Goal: Transaction & Acquisition: Purchase product/service

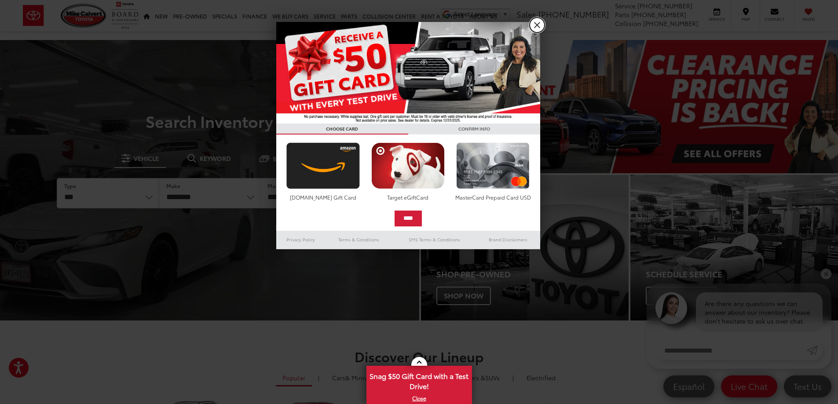
click at [538, 27] on link "X" at bounding box center [536, 25] width 15 height 15
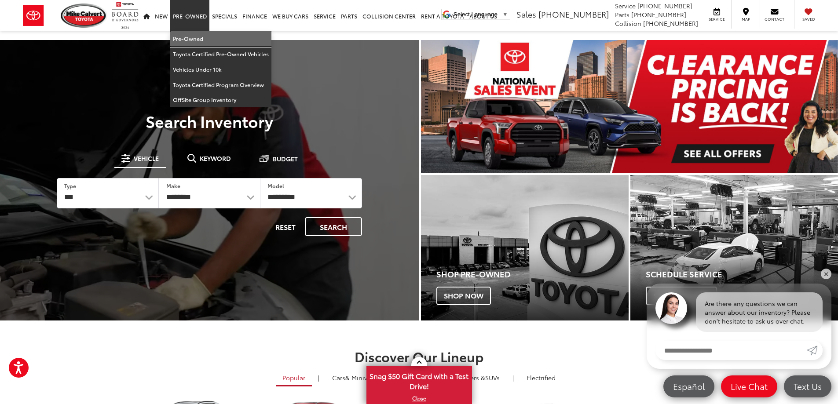
click at [197, 36] on link "Pre-Owned" at bounding box center [220, 38] width 101 height 15
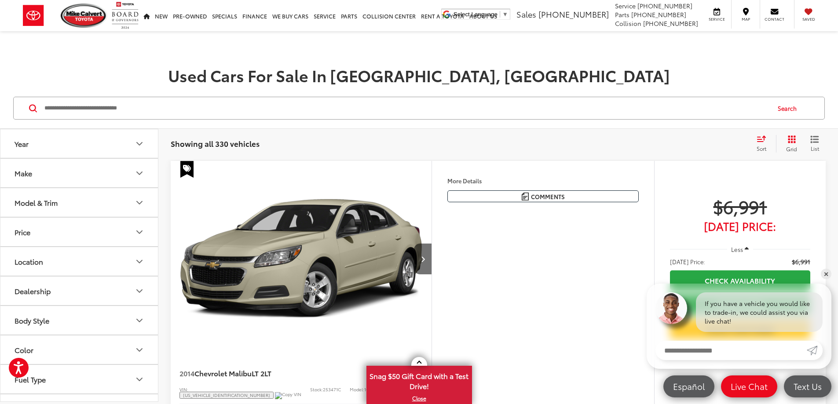
click at [100, 175] on button "Make" at bounding box center [79, 173] width 158 height 29
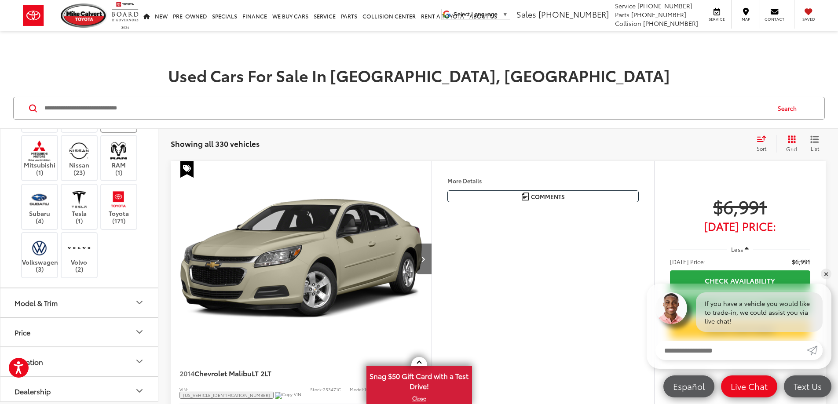
scroll to position [352, 0]
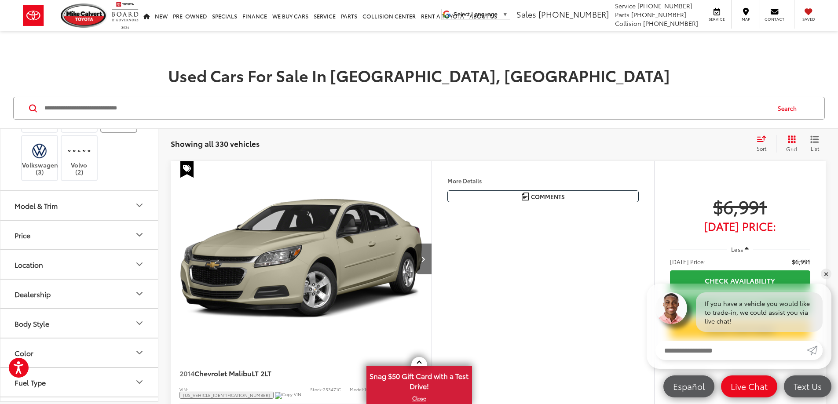
click at [130, 113] on img at bounding box center [118, 102] width 24 height 21
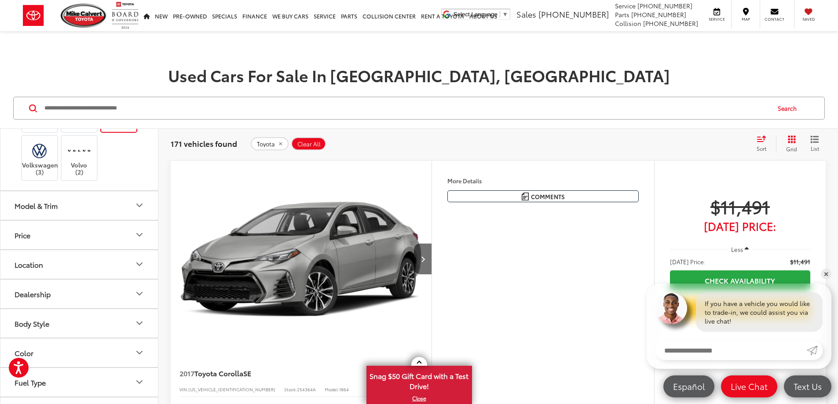
scroll to position [132, 0]
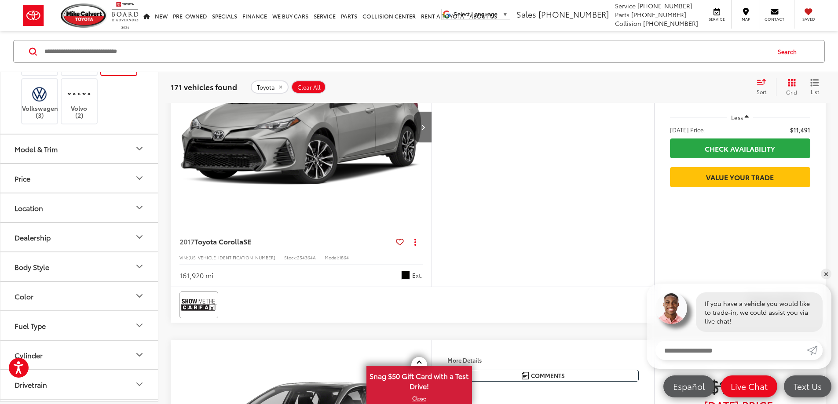
click at [84, 163] on button "Model & Trim" at bounding box center [79, 149] width 158 height 29
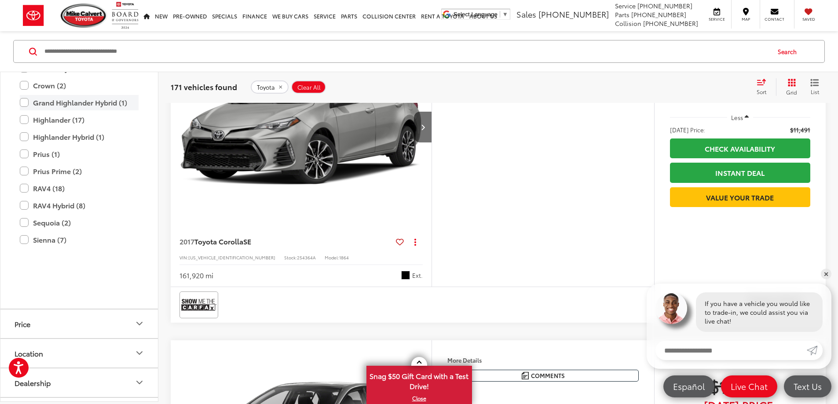
scroll to position [616, 0]
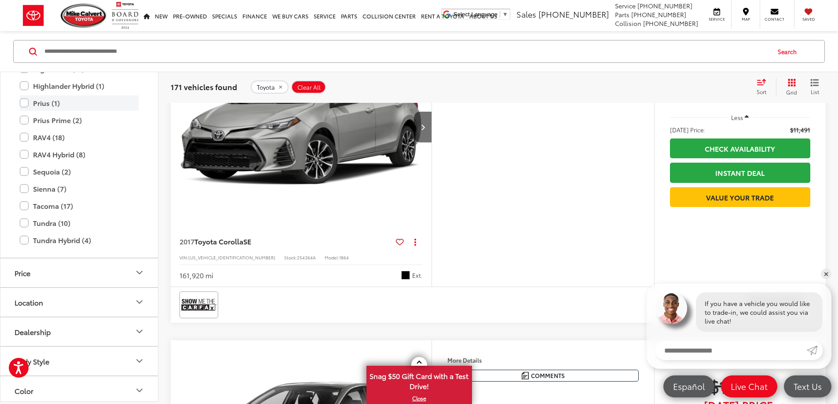
click at [23, 111] on label "Prius (1)" at bounding box center [79, 102] width 119 height 15
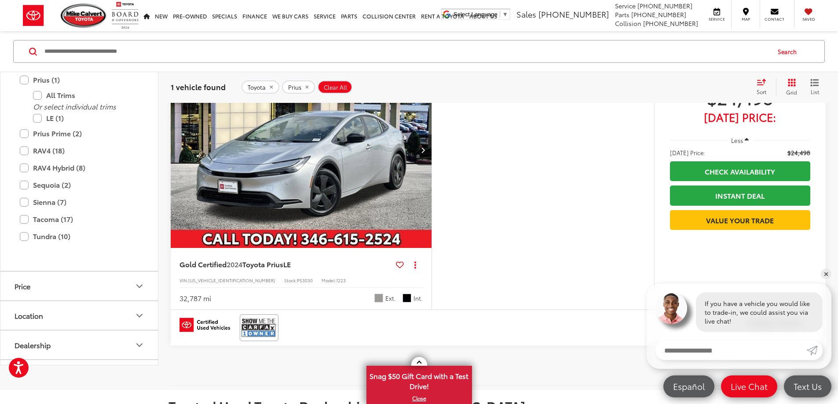
scroll to position [189, 0]
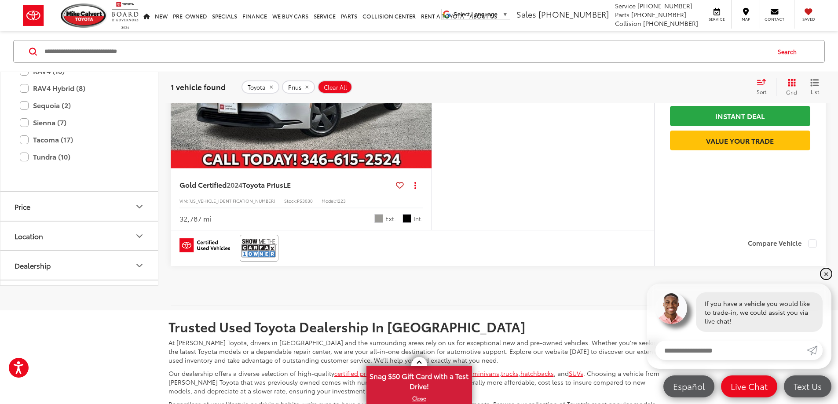
click at [824, 274] on link "✕" at bounding box center [826, 274] width 11 height 11
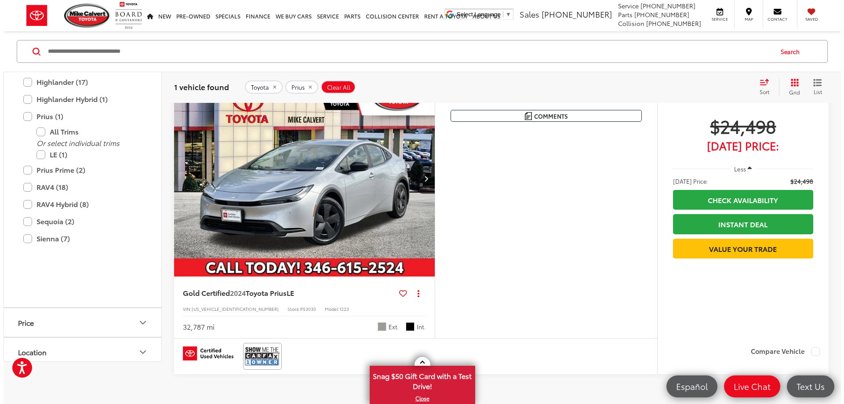
scroll to position [13, 0]
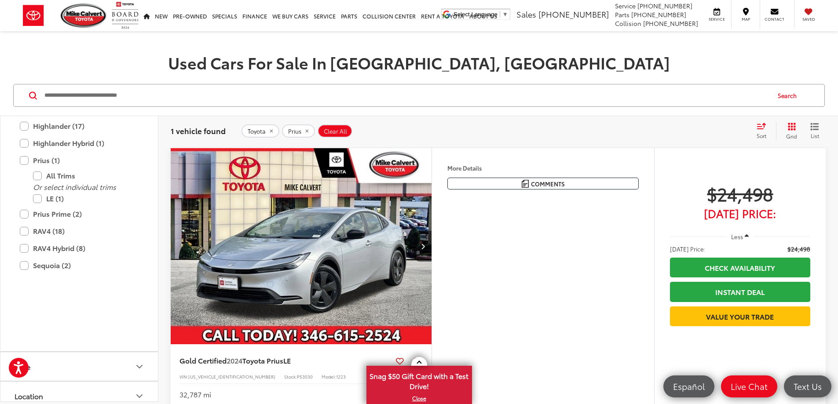
click at [0, 0] on button "More..." at bounding box center [0, 0] width 0 height 0
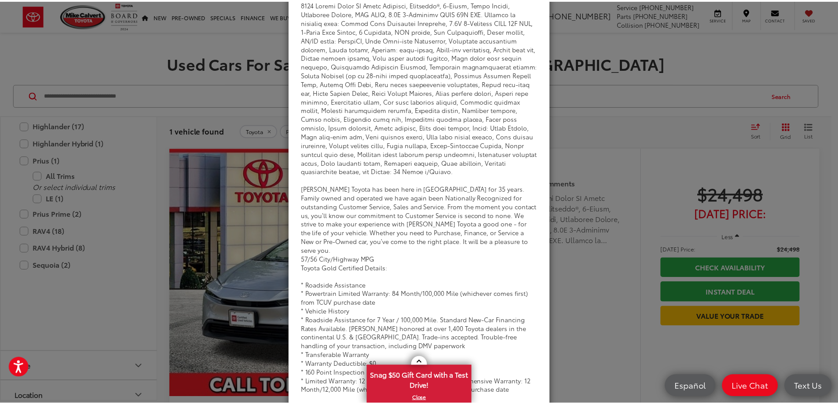
scroll to position [114, 0]
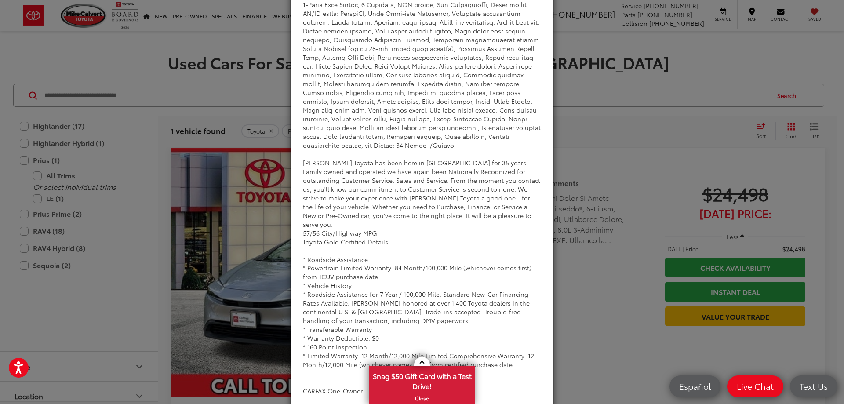
click at [614, 156] on div "Dealer Comments Mike Calvert Toyota has been here in Houston for 35 years. Fami…" at bounding box center [422, 202] width 844 height 404
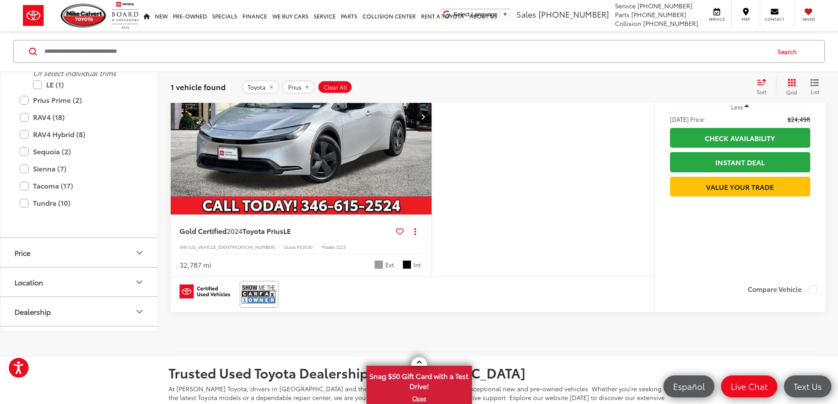
scroll to position [274, 0]
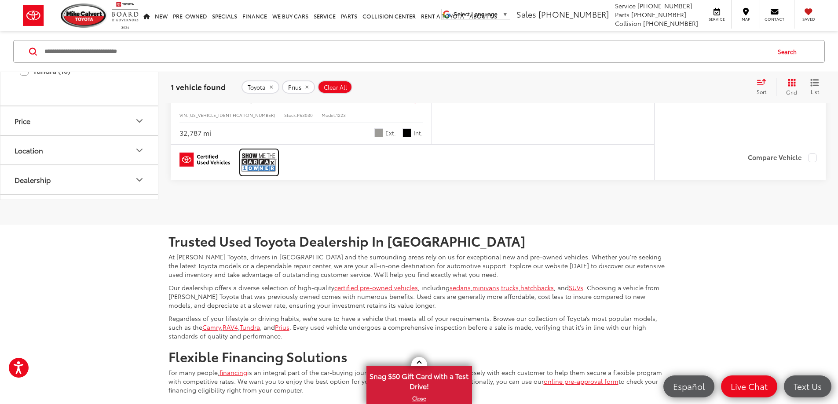
click at [277, 176] on link at bounding box center [259, 162] width 39 height 27
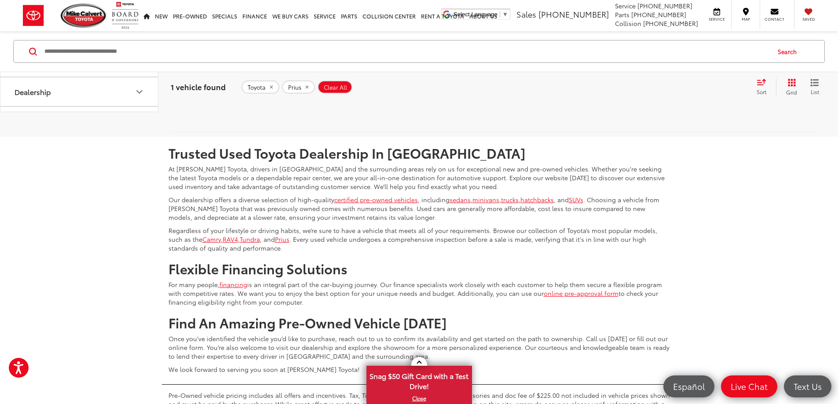
scroll to position [186, 0]
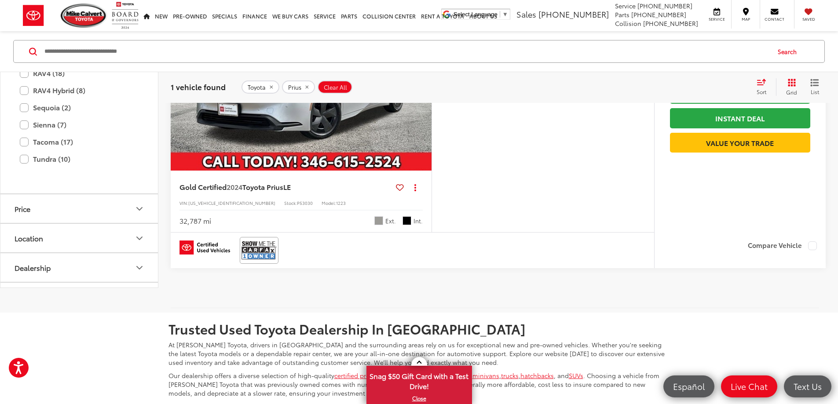
click at [230, 206] on span "JTDACAAU6R3015892" at bounding box center [231, 203] width 87 height 7
copy span "JTDACAAU6R3015892"
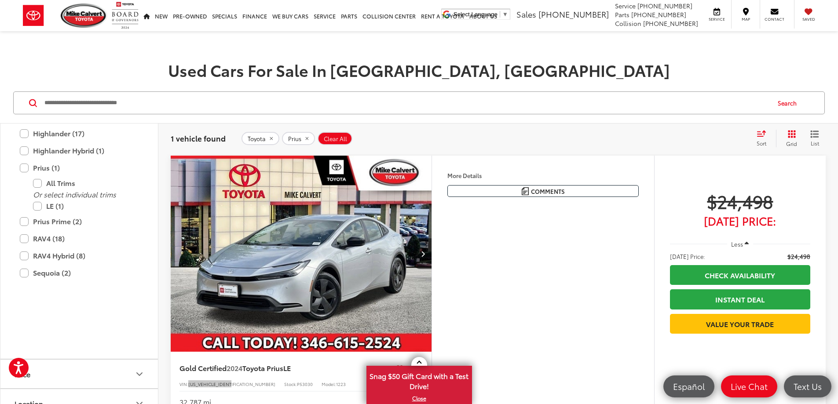
scroll to position [0, 0]
